Goal: Transaction & Acquisition: Purchase product/service

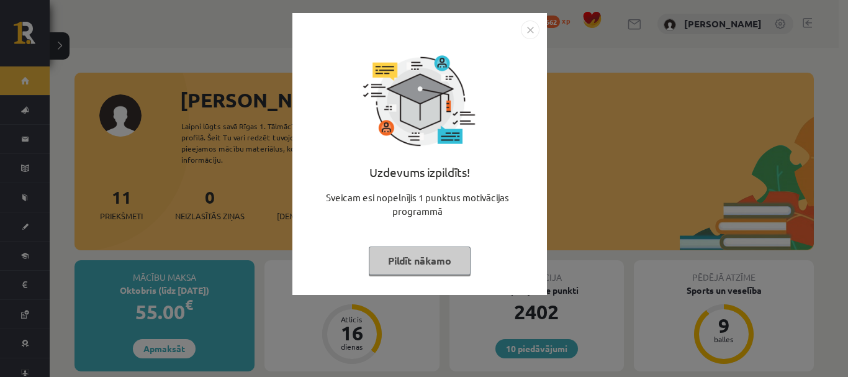
click at [448, 258] on button "Pildīt nākamo" at bounding box center [420, 260] width 102 height 29
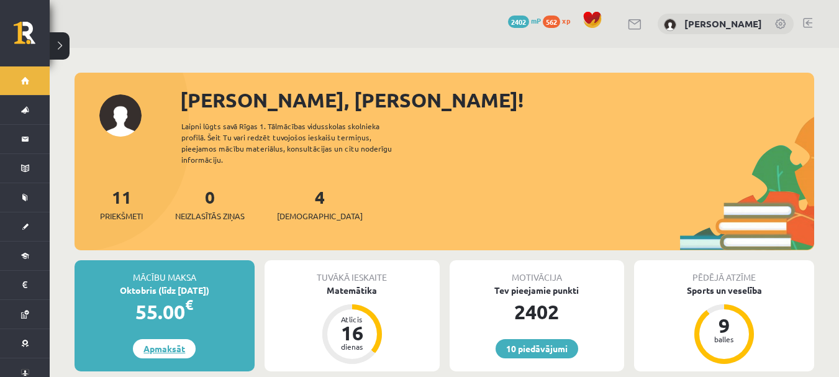
click at [167, 339] on link "Apmaksāt" at bounding box center [164, 348] width 63 height 19
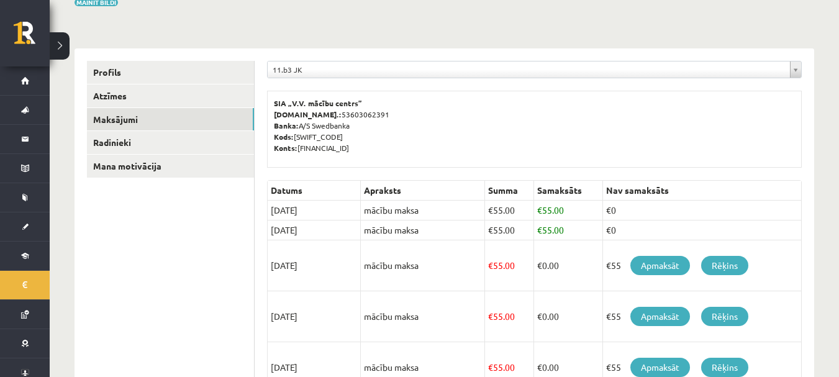
scroll to position [124, 0]
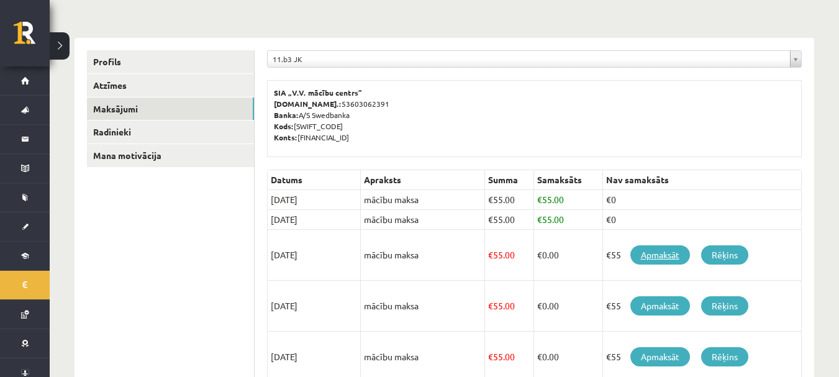
click at [656, 255] on link "Apmaksāt" at bounding box center [660, 254] width 60 height 19
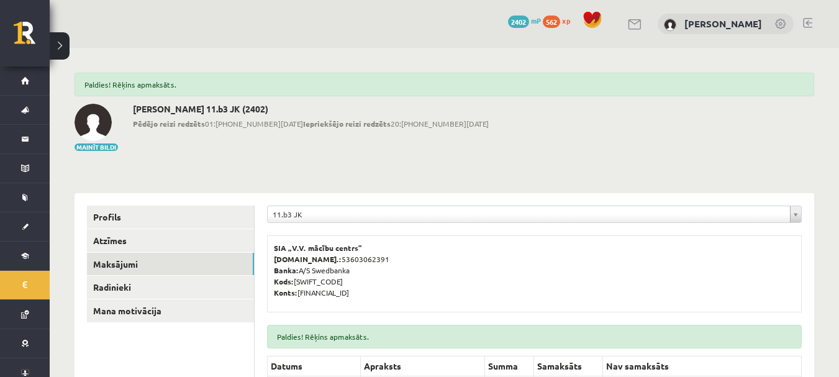
scroll to position [186, 0]
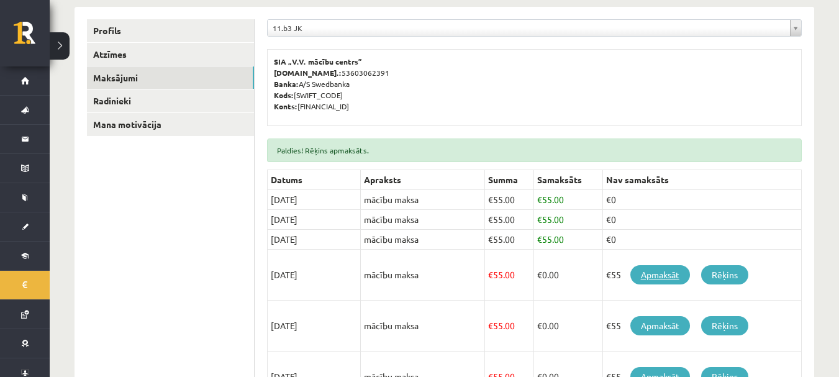
click at [669, 275] on link "Apmaksāt" at bounding box center [660, 274] width 60 height 19
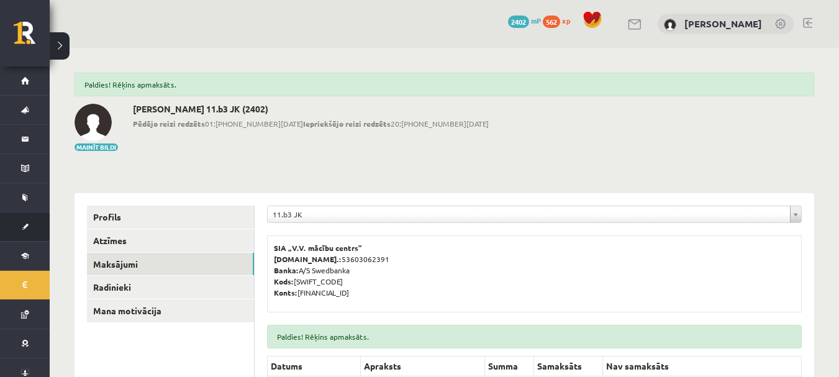
scroll to position [186, 0]
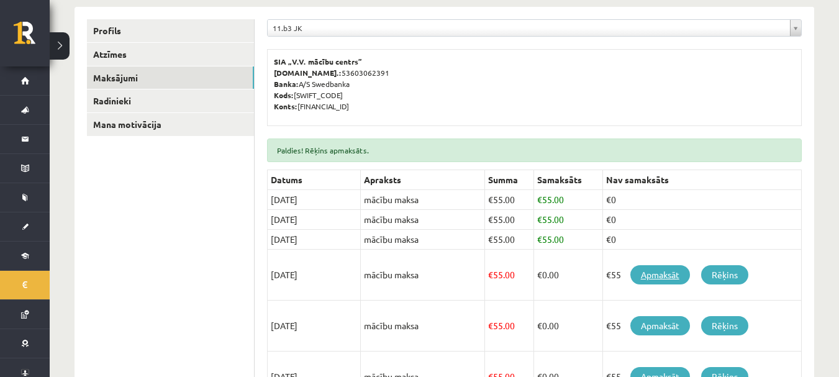
click at [663, 268] on link "Apmaksāt" at bounding box center [660, 274] width 60 height 19
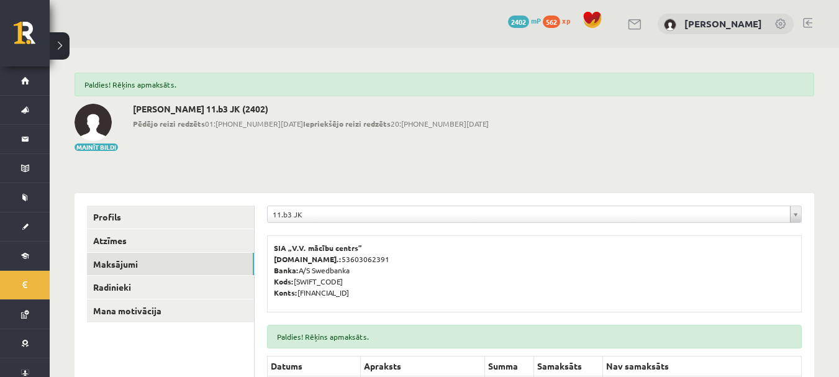
scroll to position [186, 0]
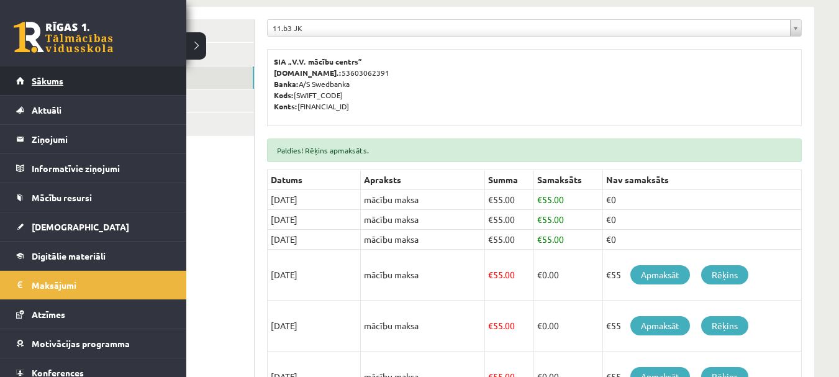
click at [38, 76] on span "Sākums" at bounding box center [48, 80] width 32 height 11
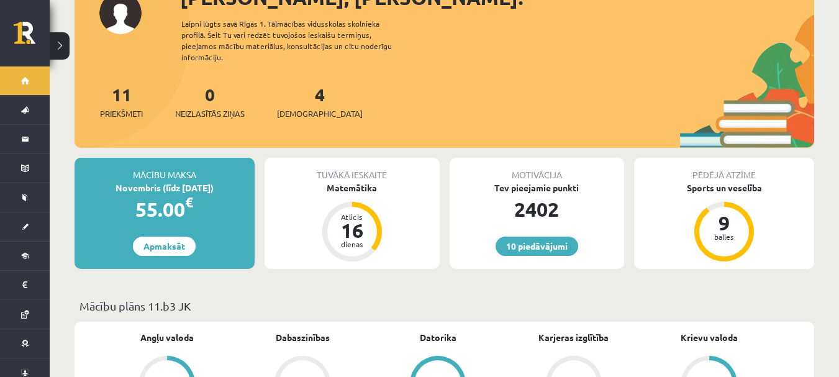
scroll to position [124, 0]
